Goal: Task Accomplishment & Management: Manage account settings

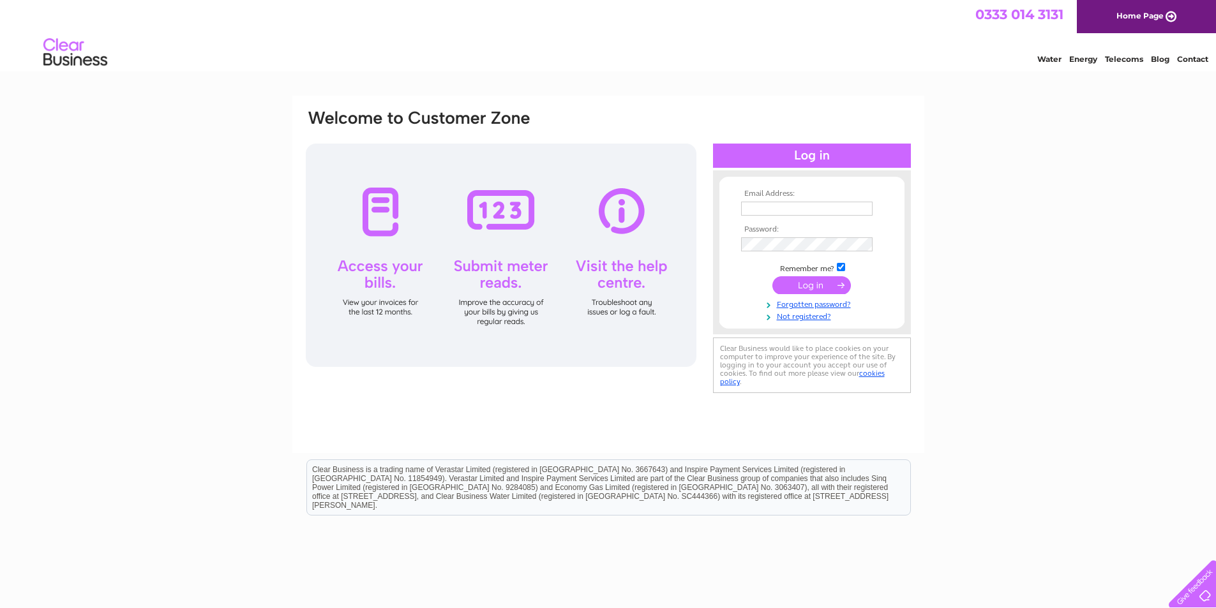
type input "afilby@hotmail.co.uk"
click at [818, 287] on input "submit" at bounding box center [812, 285] width 79 height 18
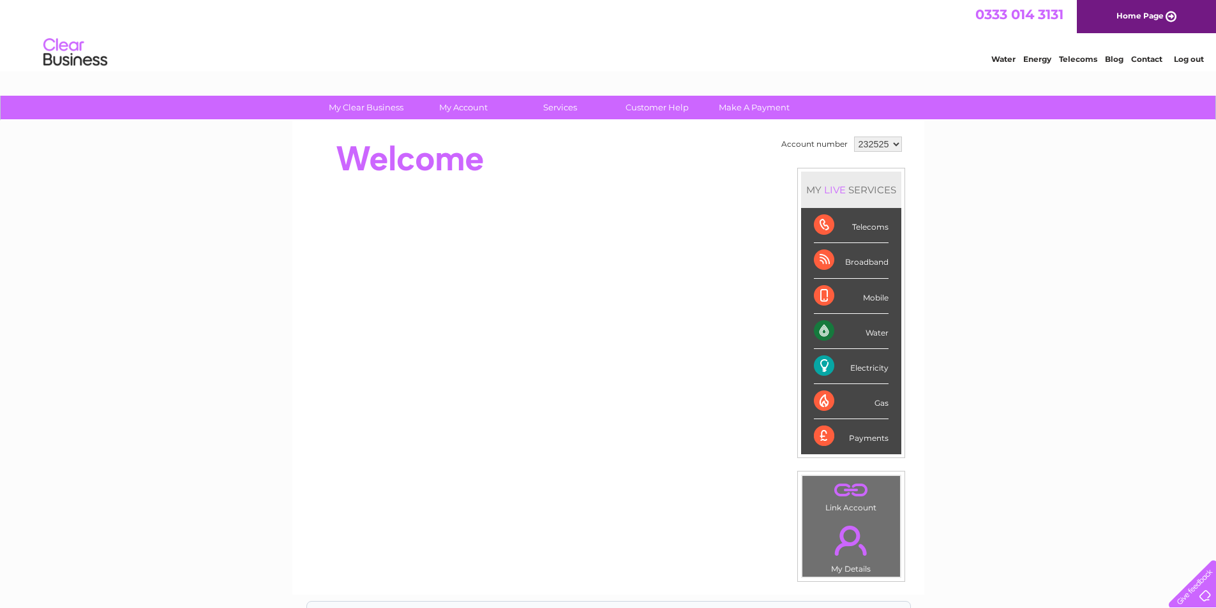
click at [881, 333] on div "Water" at bounding box center [851, 331] width 75 height 35
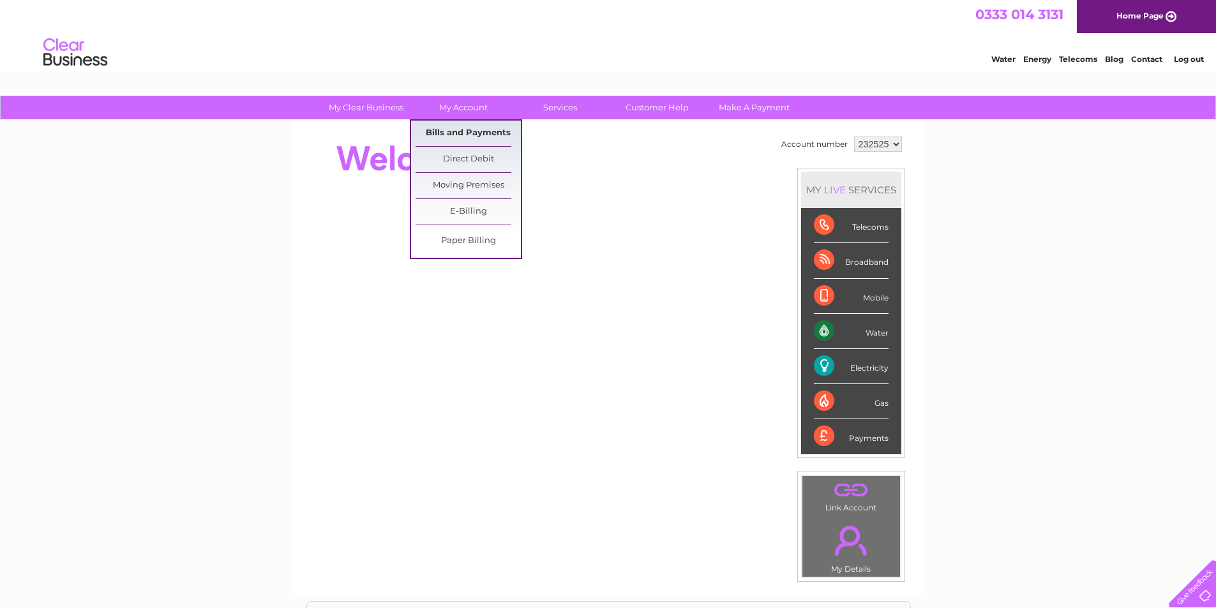
click at [465, 136] on link "Bills and Payments" at bounding box center [468, 134] width 105 height 26
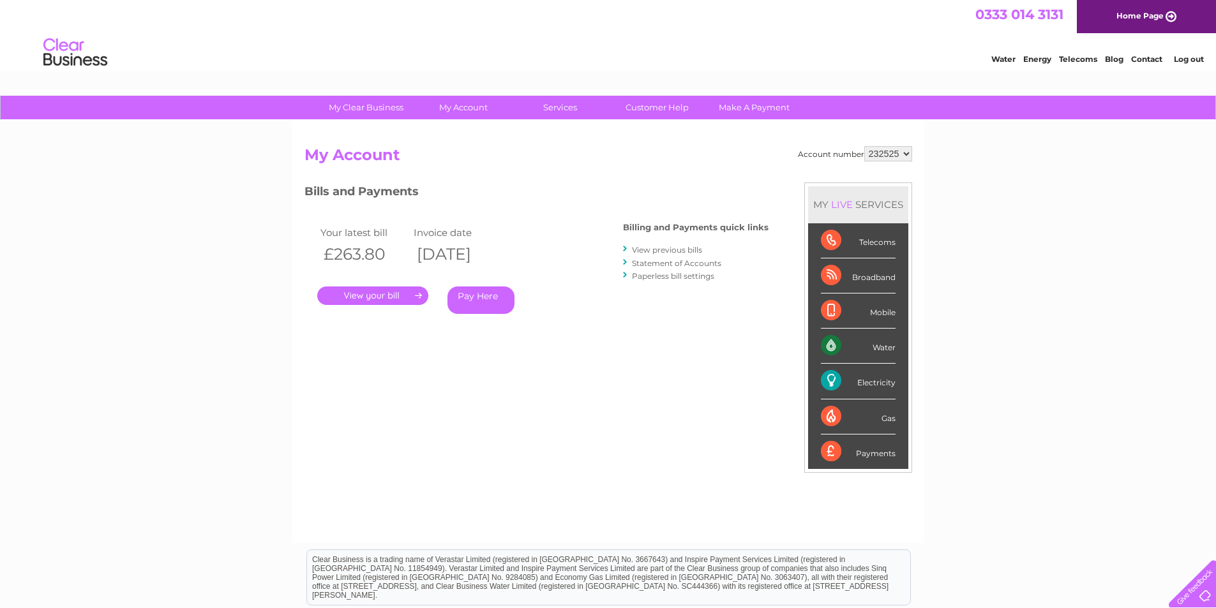
click at [351, 292] on link "." at bounding box center [372, 296] width 111 height 19
